Goal: Task Accomplishment & Management: Use online tool/utility

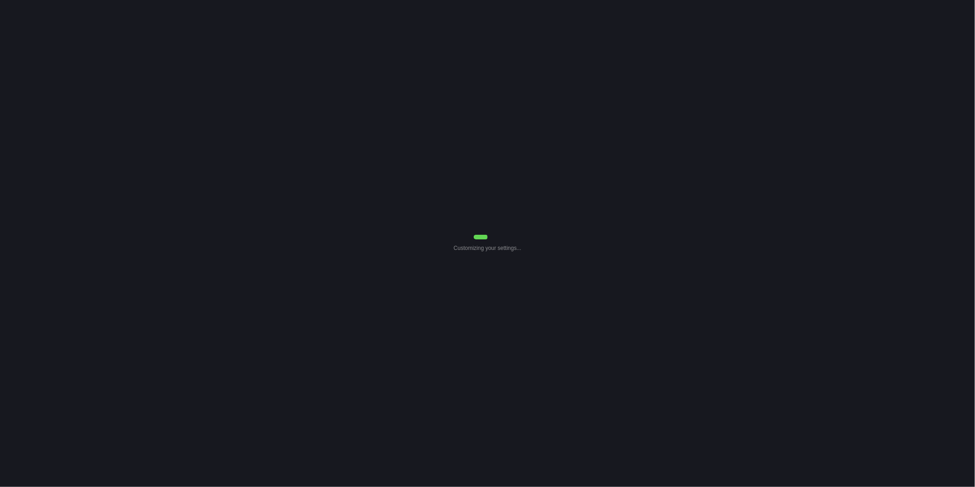
select select "30"
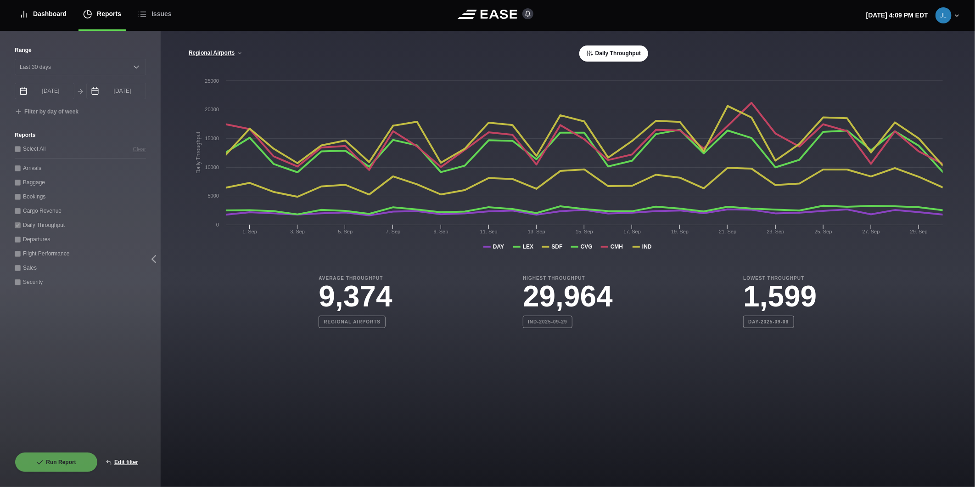
click at [47, 17] on div "Dashboard" at bounding box center [42, 14] width 47 height 31
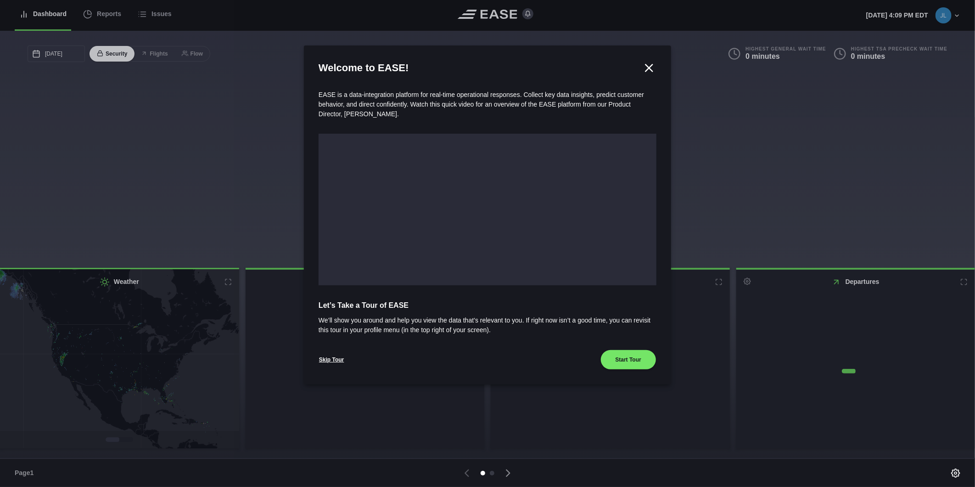
click at [107, 17] on div at bounding box center [487, 243] width 975 height 487
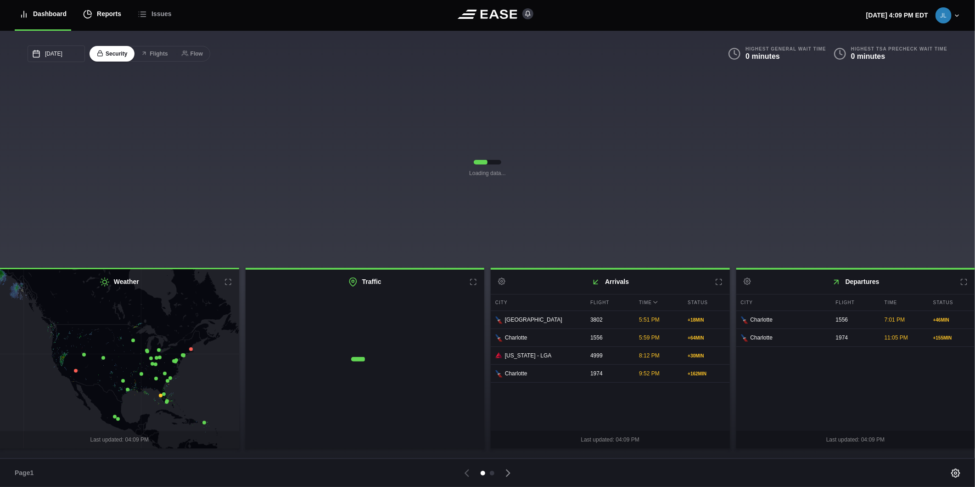
click at [109, 16] on div "Reports" at bounding box center [102, 14] width 38 height 31
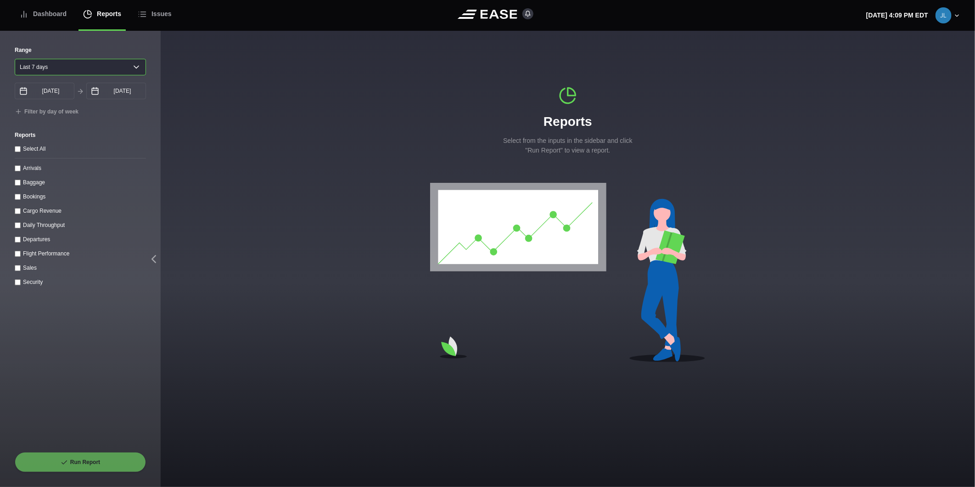
click at [66, 70] on select "[DATE] Last 7 days Last 14 days Last 30 days Last 6 weeks" at bounding box center [80, 67] width 131 height 17
select select "30"
click at [15, 59] on select "[DATE] Last 7 days Last 14 days Last 30 days Last 6 weeks" at bounding box center [80, 67] width 131 height 17
type input "[DATE]"
click at [19, 228] on throughput "Daily Throughput" at bounding box center [18, 225] width 6 height 6
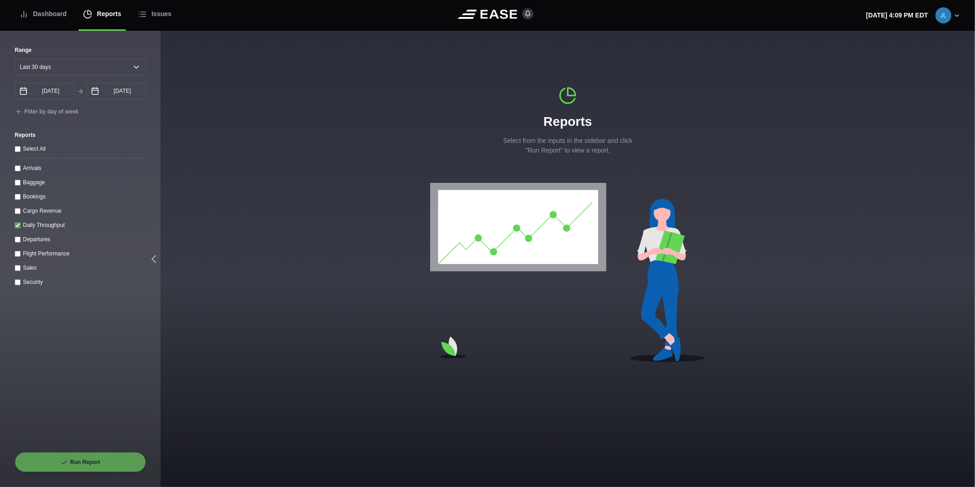
checkbox throughput "true"
click at [84, 462] on button "Run Report" at bounding box center [80, 462] width 131 height 20
select select "30"
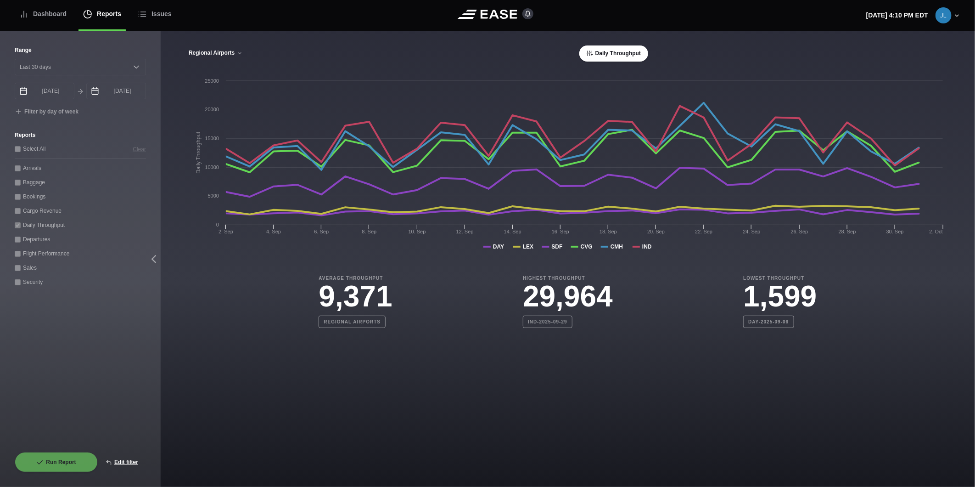
click at [213, 52] on button "Regional Airports" at bounding box center [215, 53] width 55 height 6
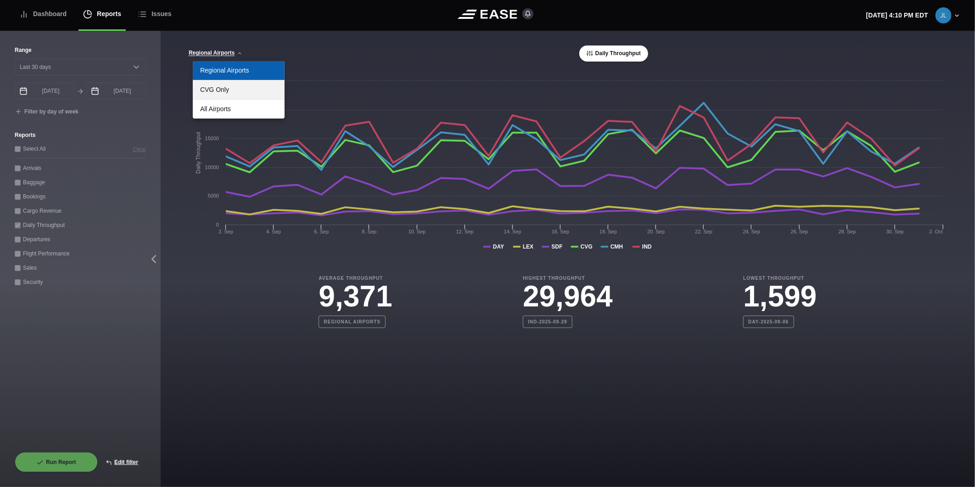
click at [218, 92] on link "CVG Only" at bounding box center [239, 89] width 92 height 19
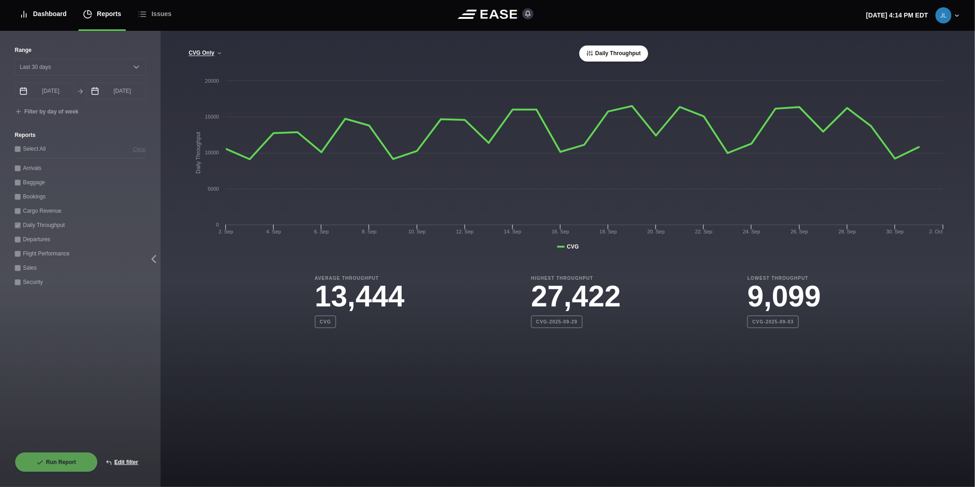
click at [66, 17] on link "Dashboard" at bounding box center [43, 15] width 56 height 32
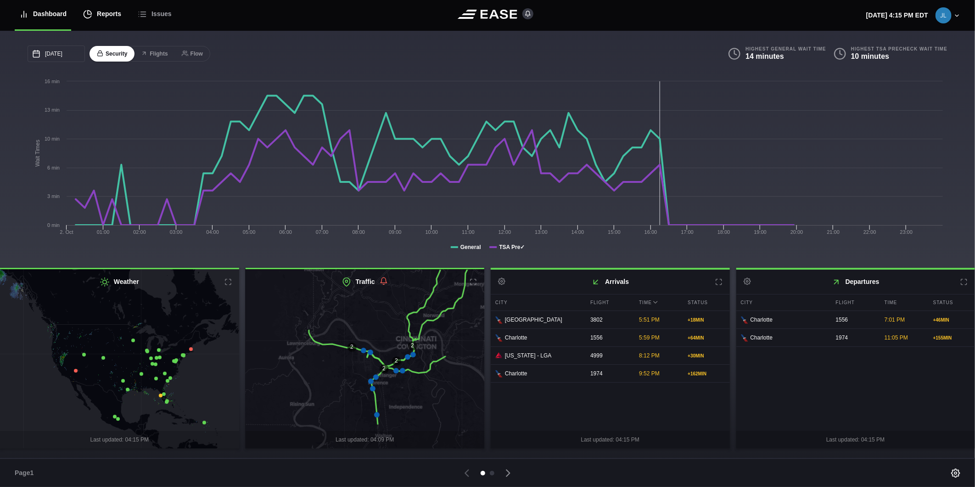
click at [99, 10] on div "Reports" at bounding box center [102, 14] width 38 height 31
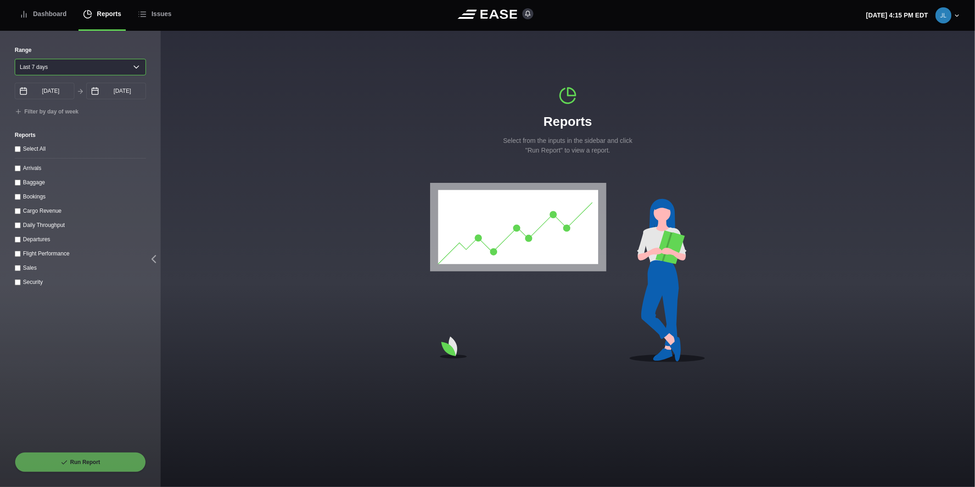
click at [47, 70] on select "[DATE] Last 7 days Last 14 days Last 30 days Last 6 weeks" at bounding box center [80, 67] width 131 height 17
select select "1"
click at [15, 59] on select "[DATE] Last 7 days Last 14 days Last 30 days Last 6 weeks" at bounding box center [80, 67] width 131 height 17
type input "[DATE]"
click at [107, 95] on input "[DATE]" at bounding box center [116, 91] width 60 height 17
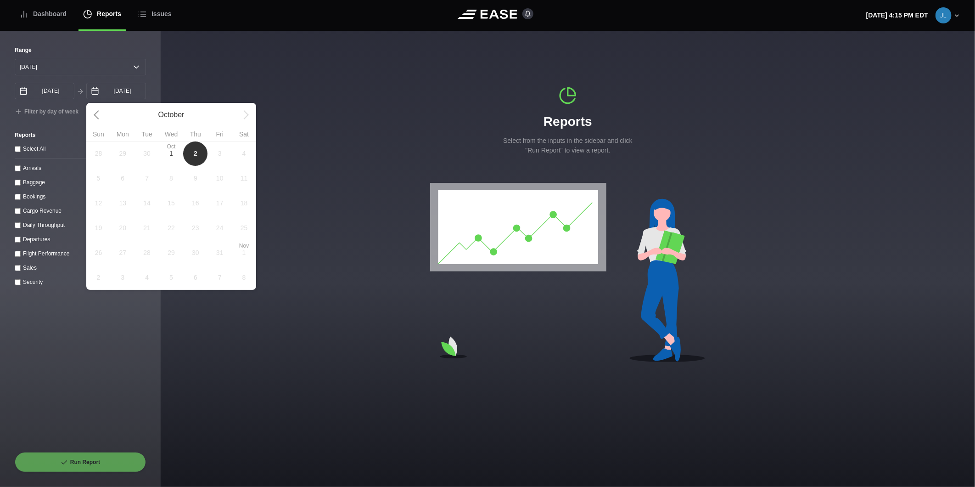
click at [170, 155] on span "1" at bounding box center [171, 154] width 4 height 10
type input "[DATE]"
select select "0"
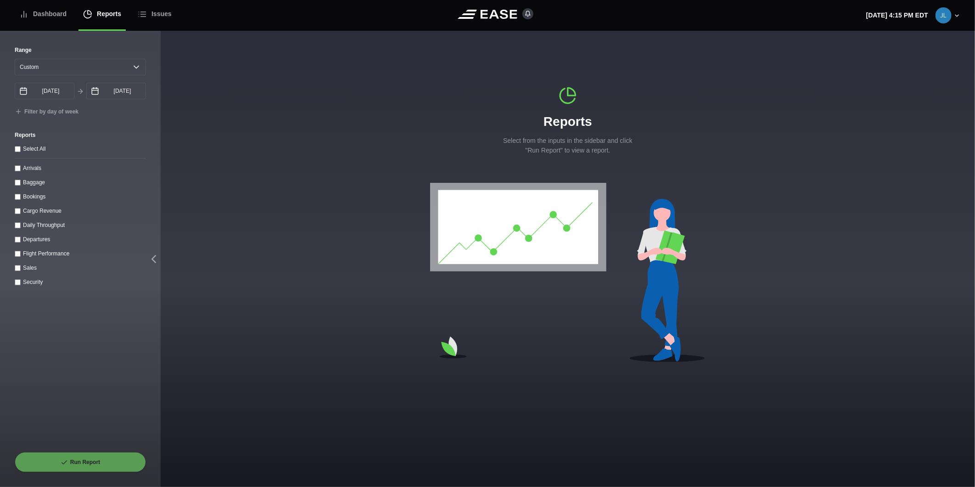
click at [17, 171] on input "Arrivals" at bounding box center [18, 168] width 6 height 6
checkbox input "true"
click at [87, 457] on button "Run Report" at bounding box center [80, 462] width 131 height 20
select select "0"
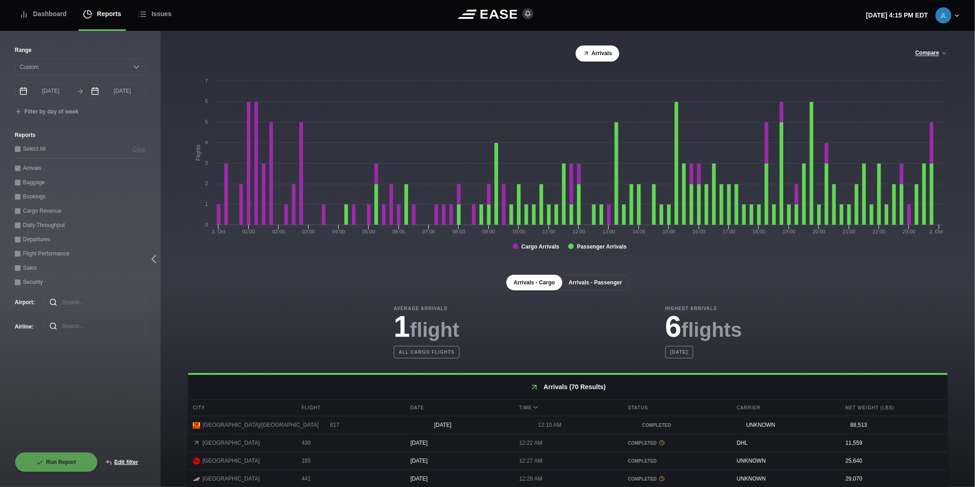
click at [606, 284] on button "Arrivals - Passenger" at bounding box center [595, 282] width 68 height 16
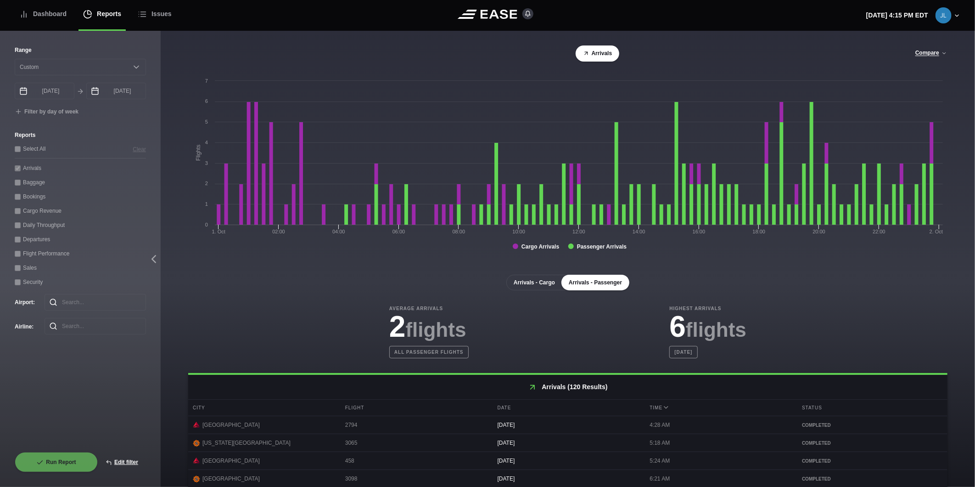
click at [527, 283] on button "Arrivals - Cargo" at bounding box center [534, 282] width 56 height 16
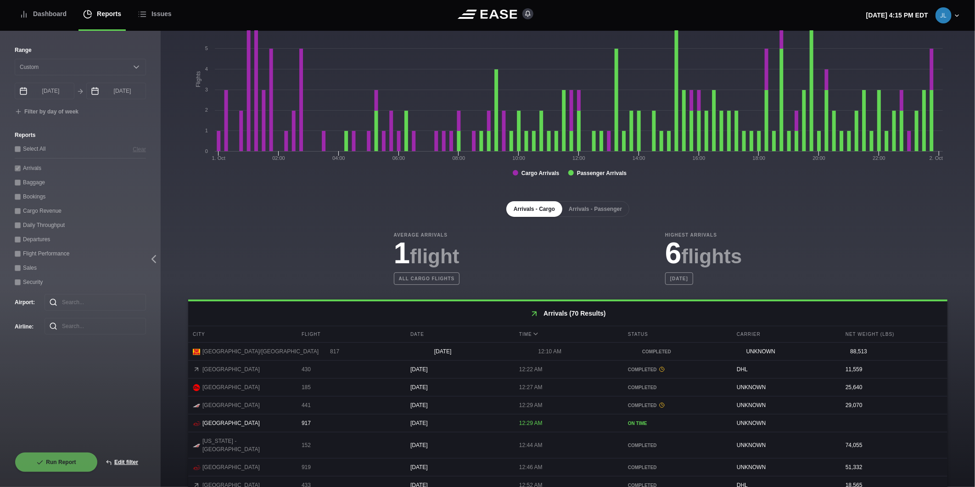
scroll to position [153, 0]
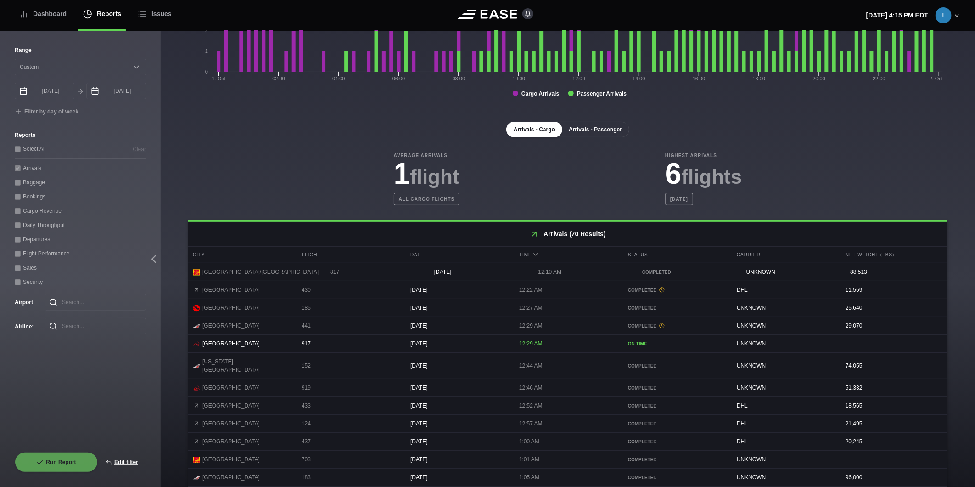
click at [589, 130] on button "Arrivals - Passenger" at bounding box center [595, 130] width 68 height 16
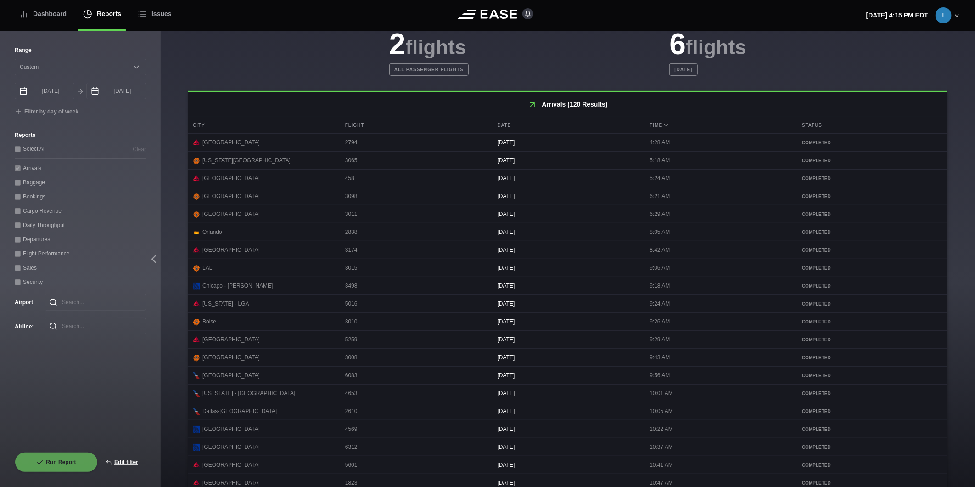
scroll to position [322, 0]
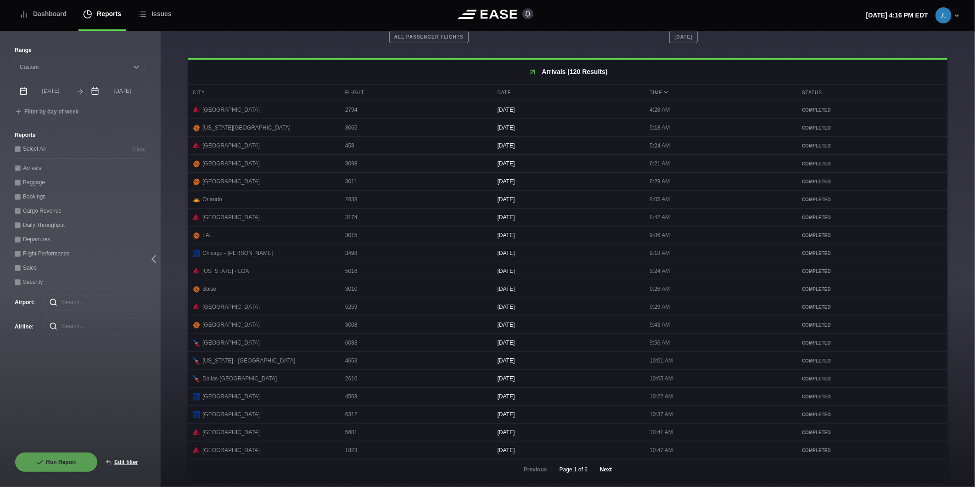
click at [603, 466] on button "Next" at bounding box center [606, 469] width 28 height 20
click at [599, 466] on button "Next" at bounding box center [606, 469] width 28 height 20
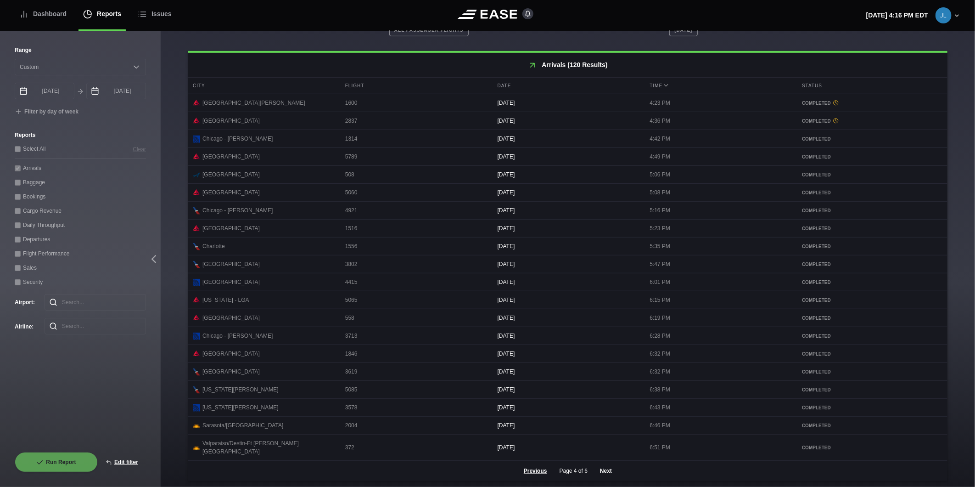
click at [598, 466] on button "Next" at bounding box center [606, 470] width 28 height 20
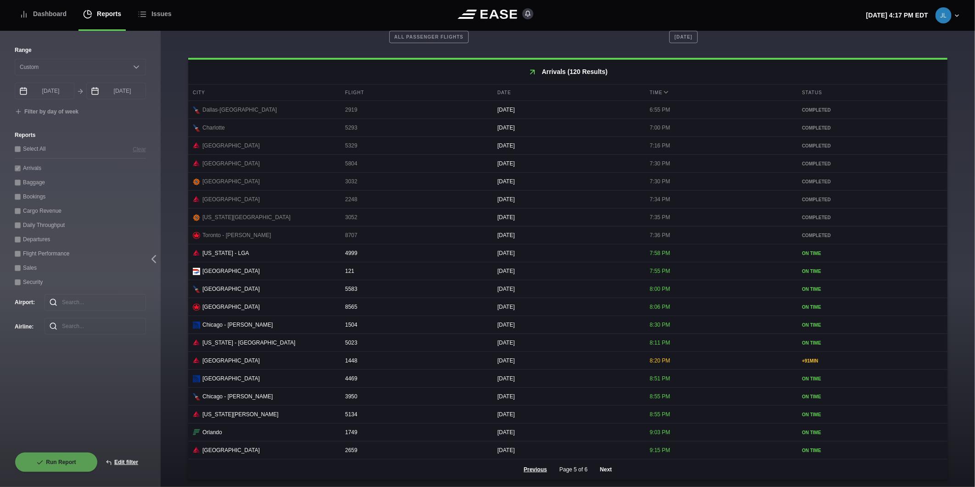
click at [603, 471] on button "Next" at bounding box center [606, 469] width 28 height 20
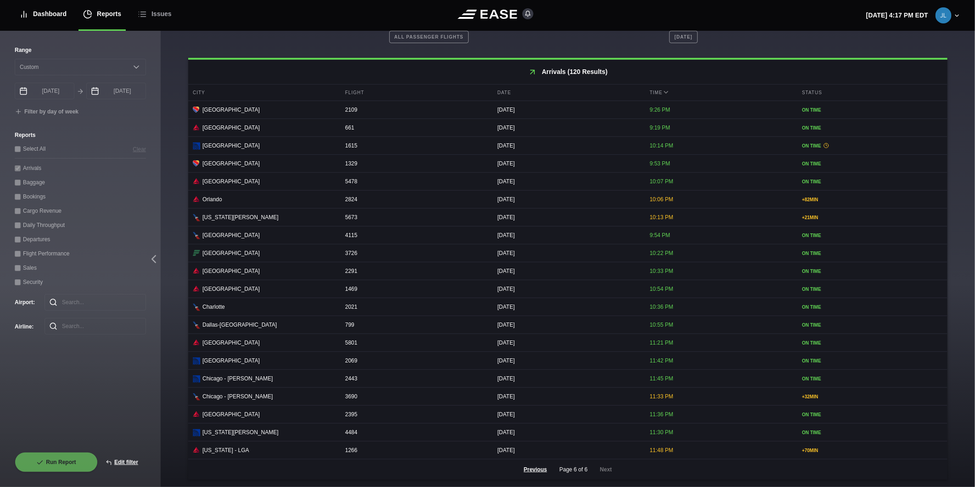
click at [51, 14] on div "Dashboard" at bounding box center [42, 14] width 47 height 31
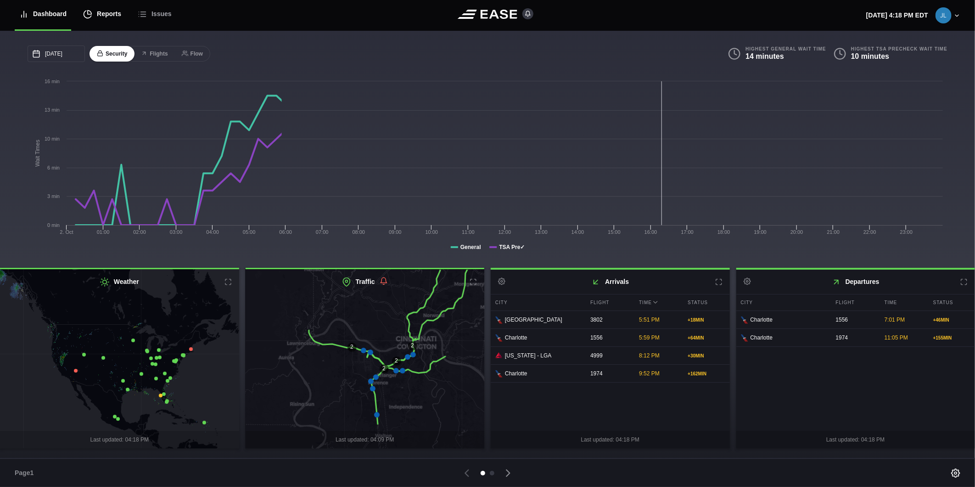
click at [90, 16] on icon at bounding box center [87, 14] width 9 height 9
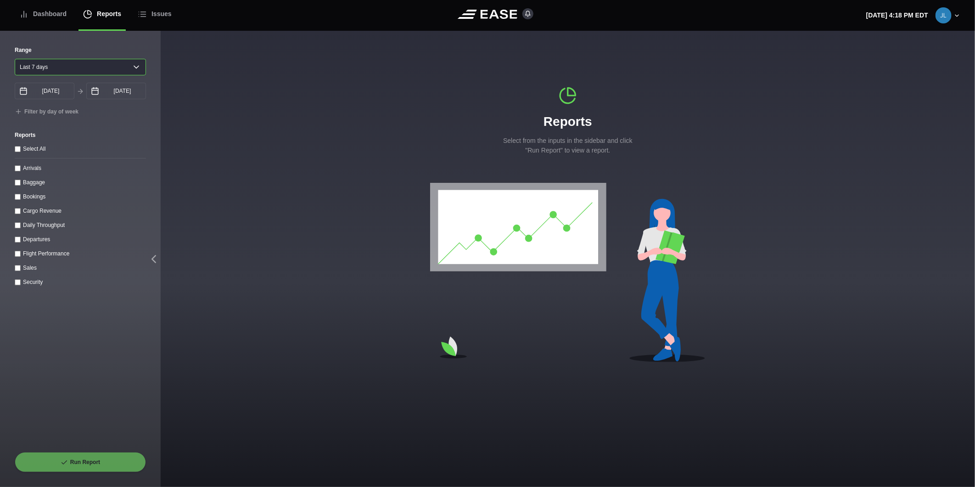
click at [58, 69] on select "[DATE] Last 7 days Last 14 days Last 30 days Last 6 weeks" at bounding box center [80, 67] width 131 height 17
select select "1"
click at [15, 59] on select "[DATE] Last 7 days Last 14 days Last 30 days Last 6 weeks" at bounding box center [80, 67] width 131 height 17
type input "[DATE]"
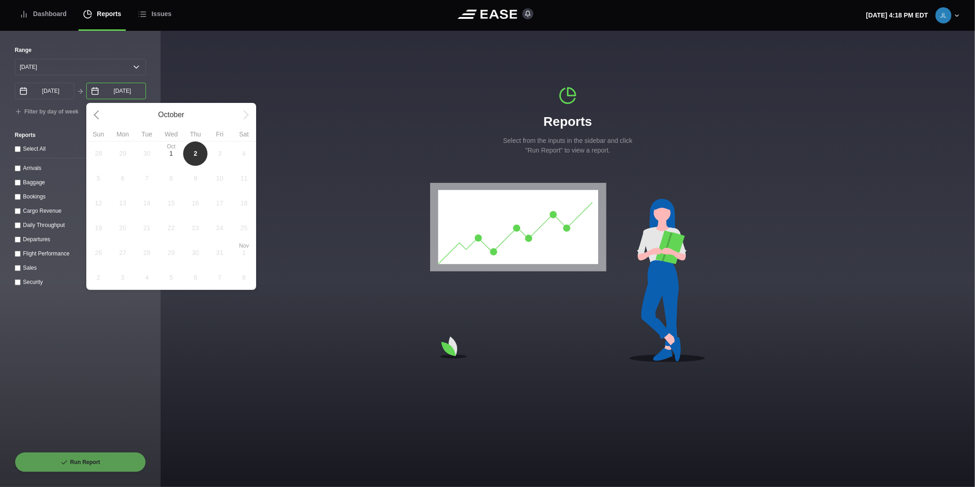
click at [109, 94] on input "[DATE]" at bounding box center [116, 91] width 60 height 17
click at [168, 154] on span "[DATE]" at bounding box center [171, 153] width 24 height 25
type input "[DATE]"
select select "0"
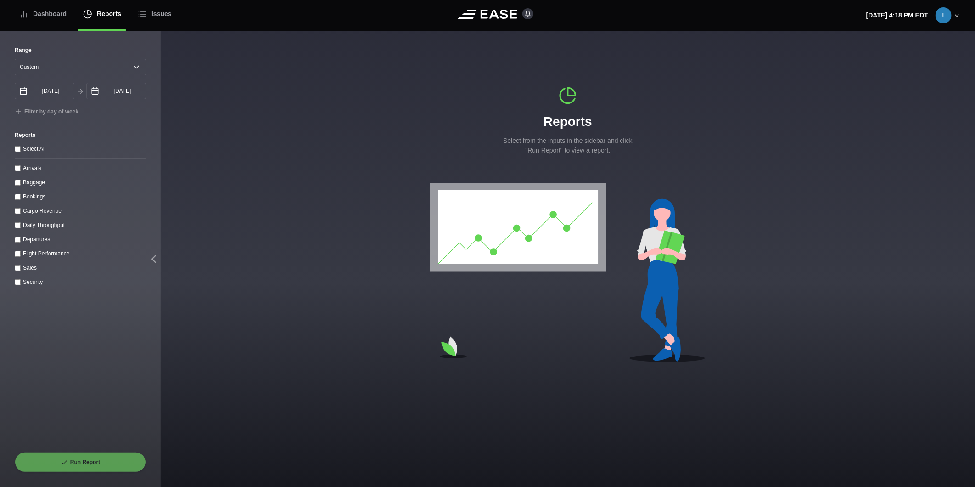
click at [22, 241] on div "Departures" at bounding box center [80, 239] width 131 height 10
click at [20, 241] on input "Departures" at bounding box center [18, 239] width 6 height 6
checkbox input "true"
click at [88, 457] on button "Run Report" at bounding box center [80, 462] width 131 height 20
select select "0"
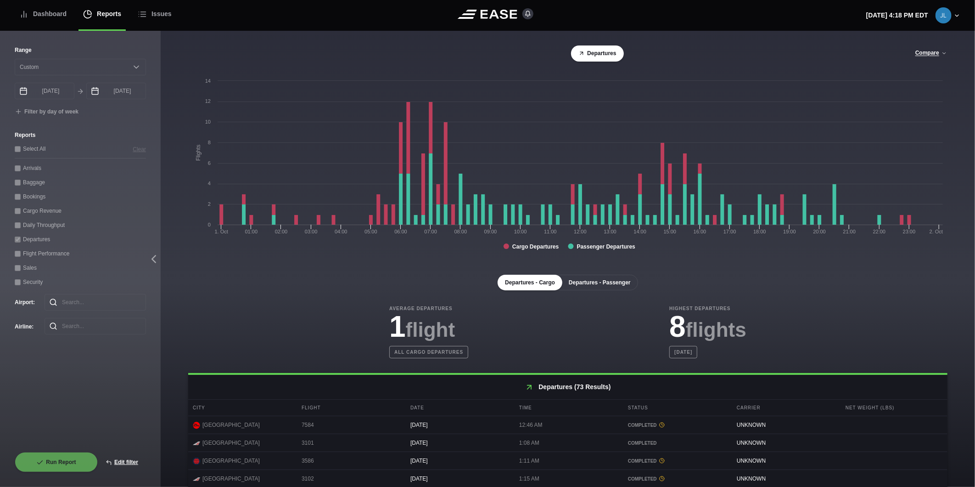
click at [584, 282] on button "Departures - Passenger" at bounding box center [599, 282] width 77 height 16
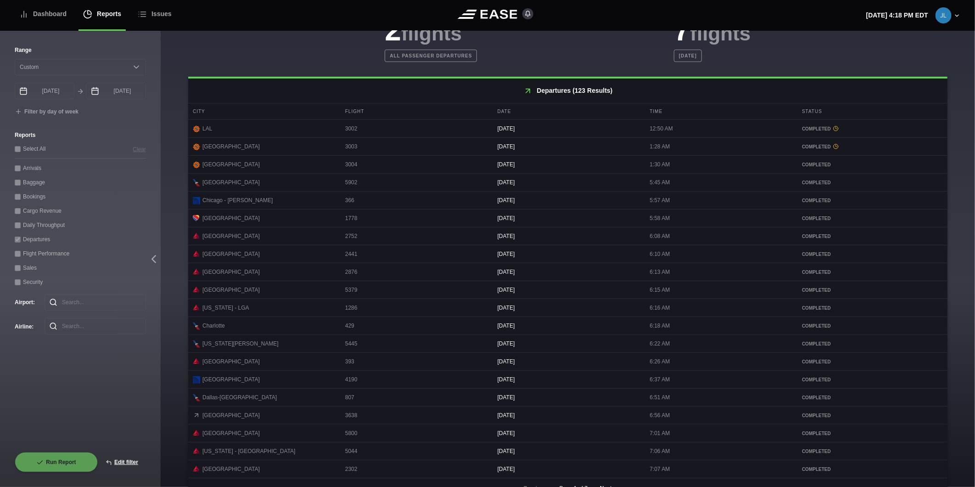
scroll to position [321, 0]
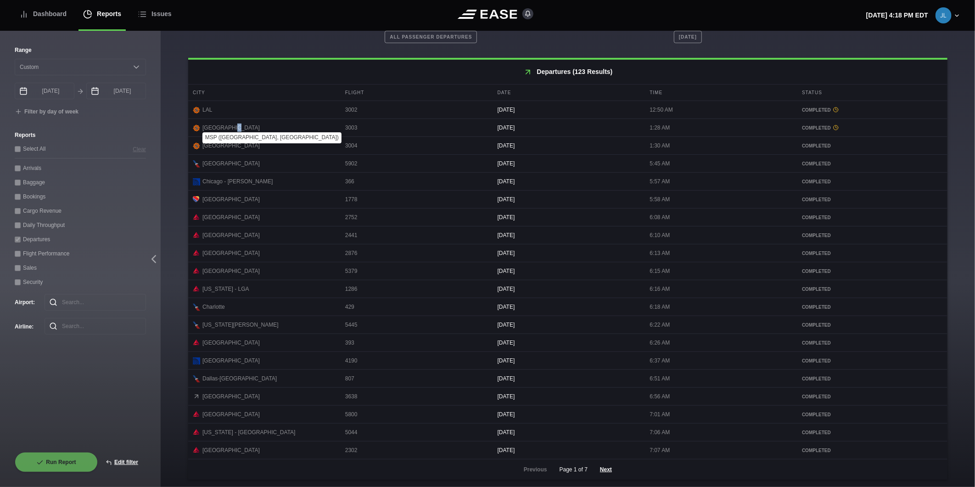
drag, startPoint x: 235, startPoint y: 127, endPoint x: 230, endPoint y: 123, distance: 5.9
click at [230, 123] on div "[GEOGRAPHIC_DATA]" at bounding box center [263, 127] width 141 height 8
drag, startPoint x: 230, startPoint y: 123, endPoint x: 222, endPoint y: 47, distance: 76.6
click at [222, 47] on div "Departures - Cargo Departures - Passenger Average Departures 2 flights All pass…" at bounding box center [567, 212] width 759 height 534
click at [242, 74] on h2 "Departures (123 Results)" at bounding box center [567, 72] width 759 height 24
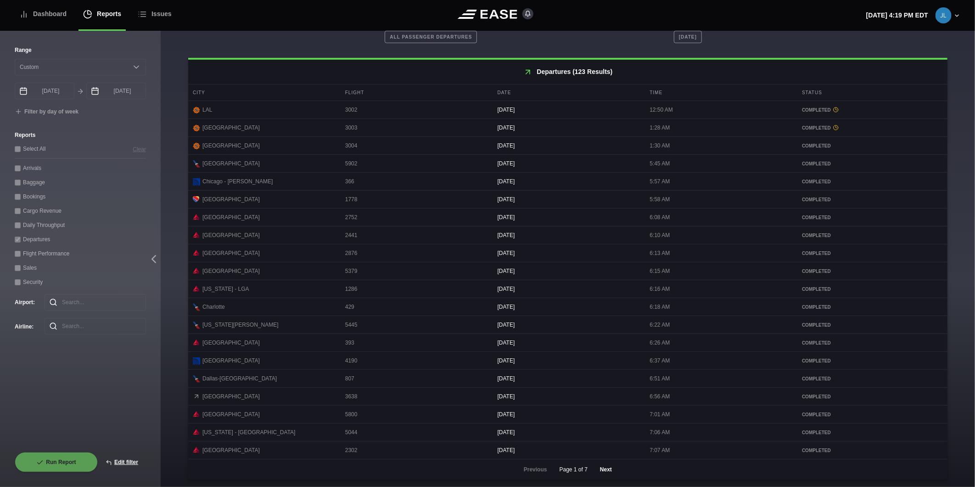
drag, startPoint x: 606, startPoint y: 474, endPoint x: 605, endPoint y: 470, distance: 4.8
click at [606, 473] on button "Next" at bounding box center [606, 469] width 28 height 20
click at [603, 473] on button "Next" at bounding box center [606, 469] width 28 height 20
